Goal: Task Accomplishment & Management: Manage account settings

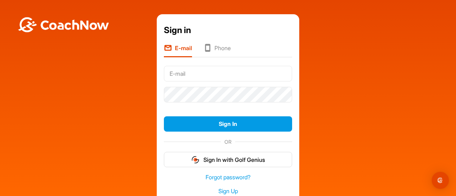
click at [225, 72] on input "text" at bounding box center [228, 74] width 128 height 16
type input "karinadc@capistrano.mx"
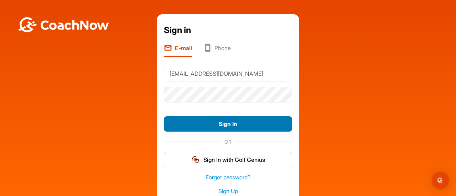
click at [205, 122] on button "Sign In" at bounding box center [228, 123] width 128 height 15
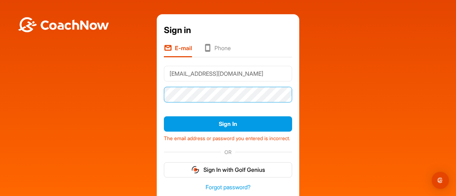
click at [164, 116] on button "Sign In" at bounding box center [228, 123] width 128 height 15
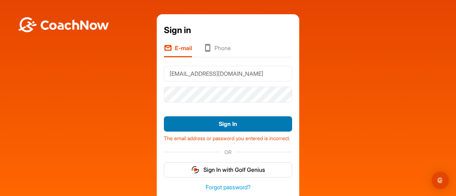
click at [205, 121] on button "Sign In" at bounding box center [228, 123] width 128 height 15
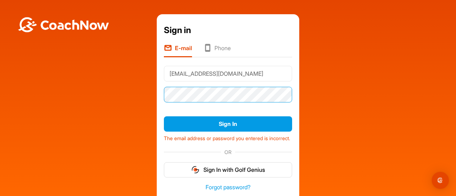
click at [142, 99] on div "Sign in E-mail Phone karinadc@capistrano.mx Sign In The email address or passwo…" at bounding box center [228, 114] width 449 height 201
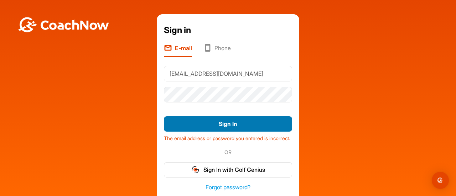
click at [184, 122] on button "Sign In" at bounding box center [228, 123] width 128 height 15
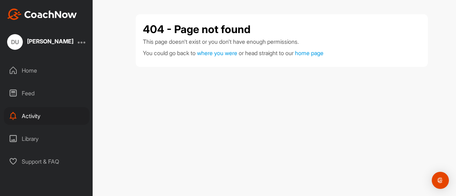
click at [81, 39] on div at bounding box center [82, 42] width 9 height 9
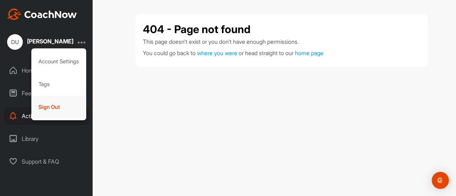
click at [48, 106] on div "Sign Out" at bounding box center [58, 107] width 55 height 23
